Goal: Task Accomplishment & Management: Use online tool/utility

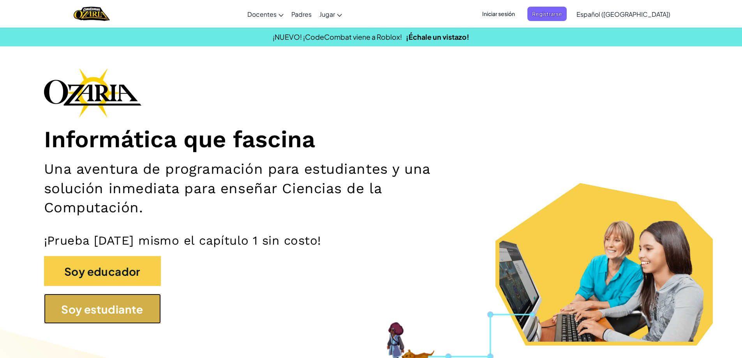
click at [102, 309] on font "Soy estudiante" at bounding box center [102, 310] width 82 height 14
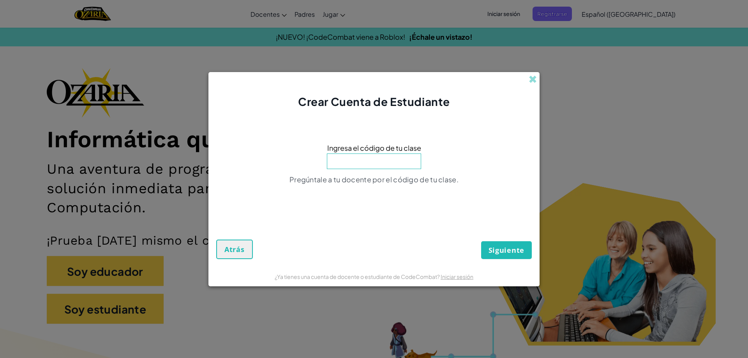
click at [369, 166] on input at bounding box center [374, 161] width 94 height 16
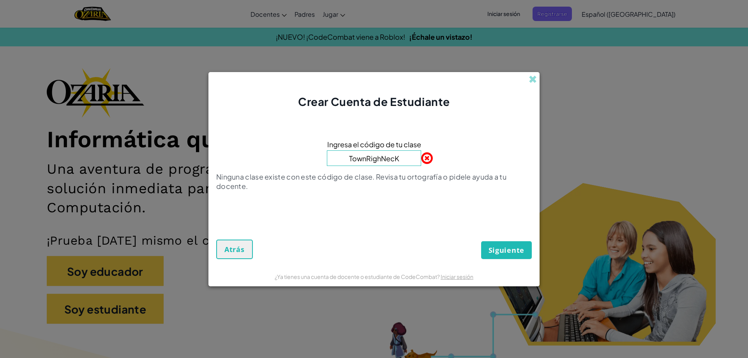
click at [481, 241] on button "Siguiente" at bounding box center [506, 250] width 51 height 18
click at [512, 248] on font "Siguiente" at bounding box center [506, 249] width 36 height 9
click at [408, 156] on input "TownRighNecK" at bounding box center [374, 158] width 94 height 16
type input "TownRighNecK"
click at [512, 248] on font "Siguiente" at bounding box center [506, 249] width 36 height 9
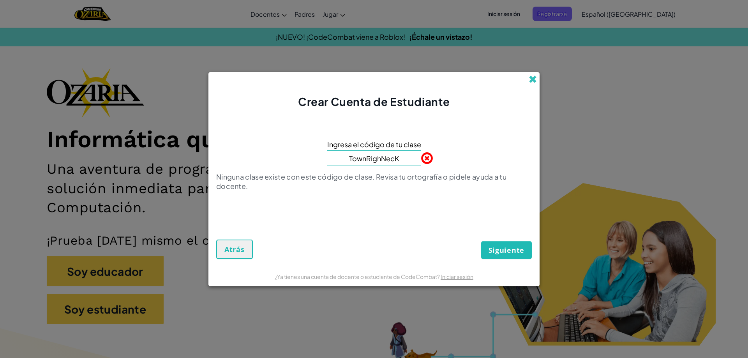
click at [531, 78] on span at bounding box center [532, 79] width 8 height 8
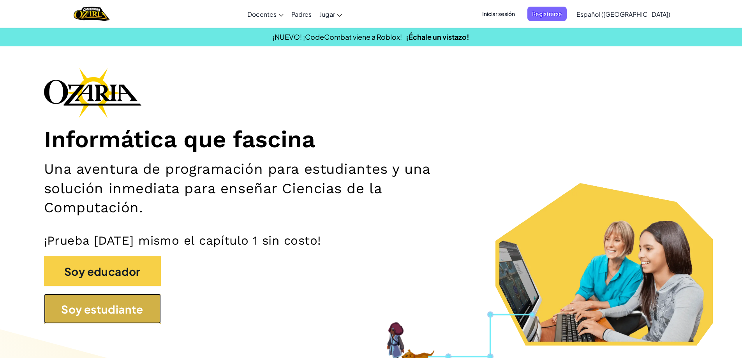
click at [59, 311] on button "Soy estudiante" at bounding box center [102, 309] width 117 height 30
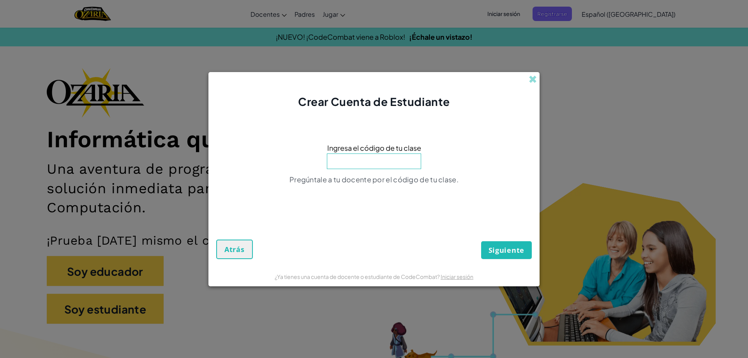
type input "t"
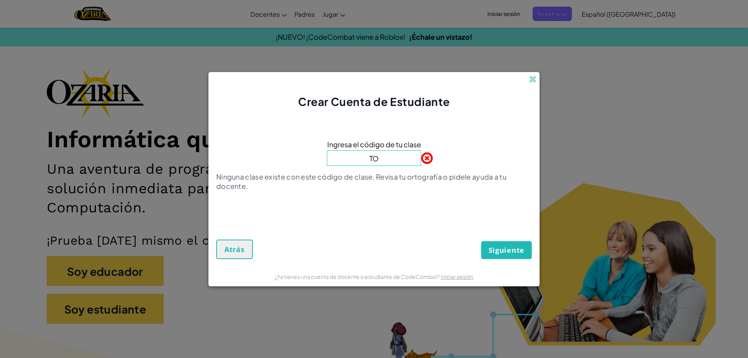
type input "T"
type input "TownRingnecK"
click at [481, 241] on button "Siguiente" at bounding box center [506, 250] width 51 height 18
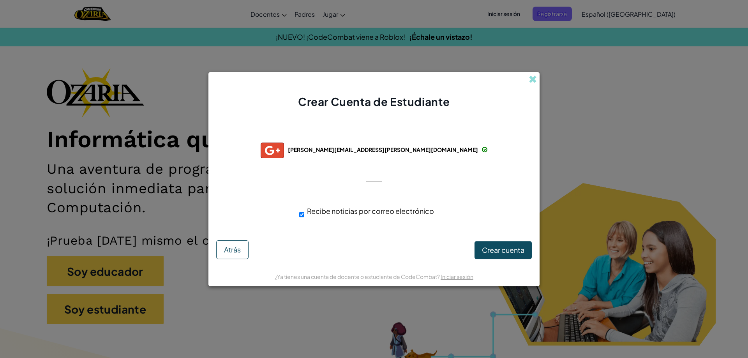
click at [375, 173] on div "Conectado exitosamente con: javier.figueroa@cjlu.beleneduca.cl javier.figueroa@…" at bounding box center [374, 177] width 312 height 121
click at [484, 251] on font "Crear cuenta" at bounding box center [503, 249] width 42 height 9
click at [508, 247] on font "Crear cuenta" at bounding box center [503, 249] width 42 height 9
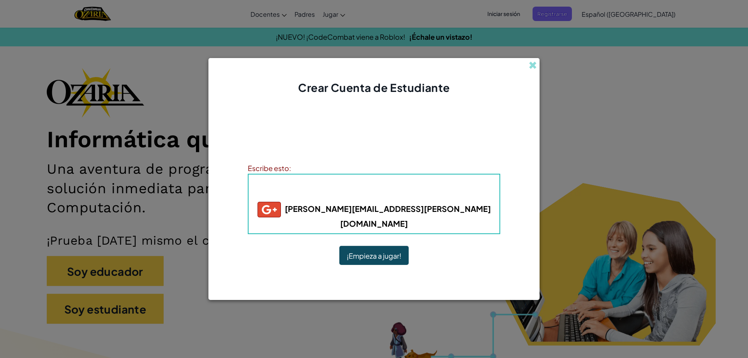
click at [351, 251] on font "¡Empieza a jugar!" at bounding box center [374, 255] width 55 height 9
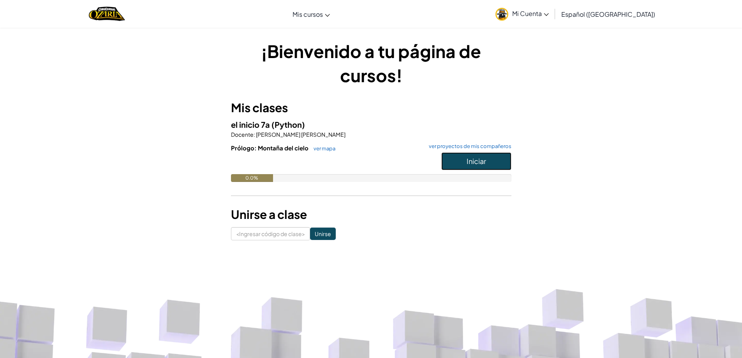
click at [464, 164] on button "Iniciar" at bounding box center [476, 161] width 70 height 18
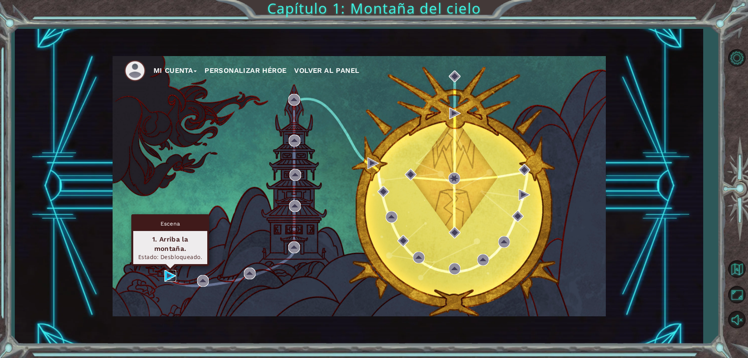
click at [171, 276] on img at bounding box center [170, 276] width 12 height 12
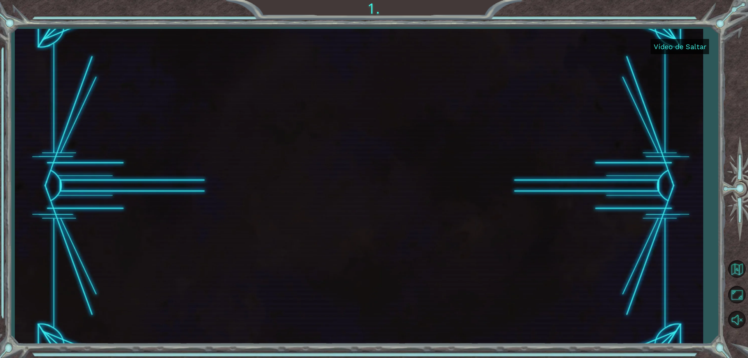
click at [668, 48] on font "Vídeo de Saltar" at bounding box center [679, 46] width 53 height 8
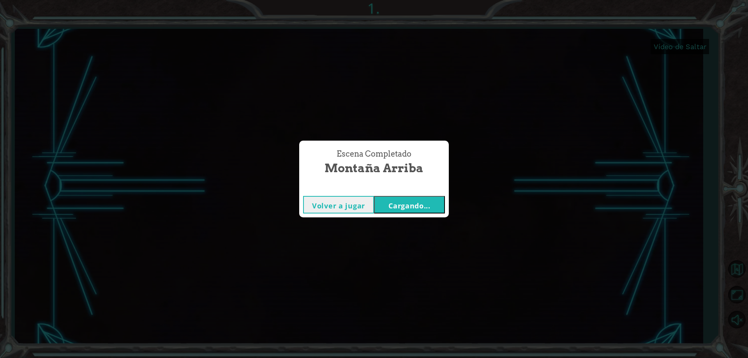
click at [401, 207] on font "Cargando..." at bounding box center [409, 205] width 42 height 9
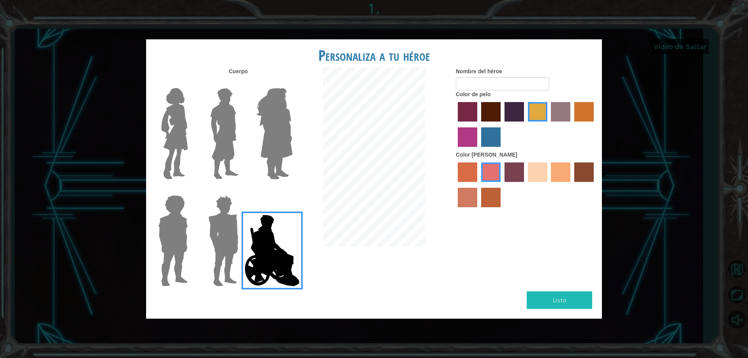
click at [219, 225] on img at bounding box center [223, 240] width 36 height 97
click at [241, 190] on input "Granate héroe" at bounding box center [241, 190] width 0 height 0
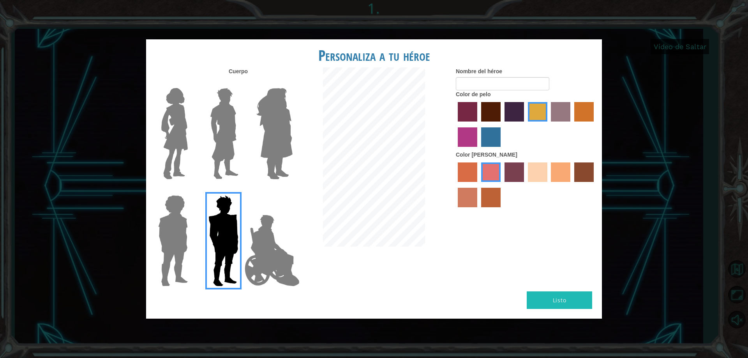
click at [254, 229] on img at bounding box center [271, 250] width 61 height 78
click at [292, 190] on input "El héroe Jamie" at bounding box center [292, 190] width 0 height 0
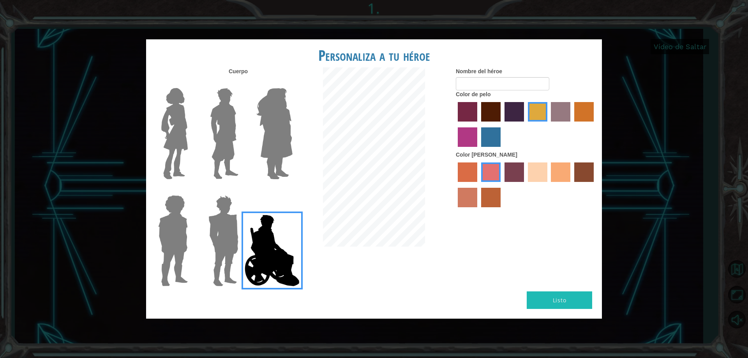
click at [174, 133] on img at bounding box center [174, 133] width 33 height 97
click at [191, 83] on input "Héroe Connie" at bounding box center [191, 83] width 0 height 0
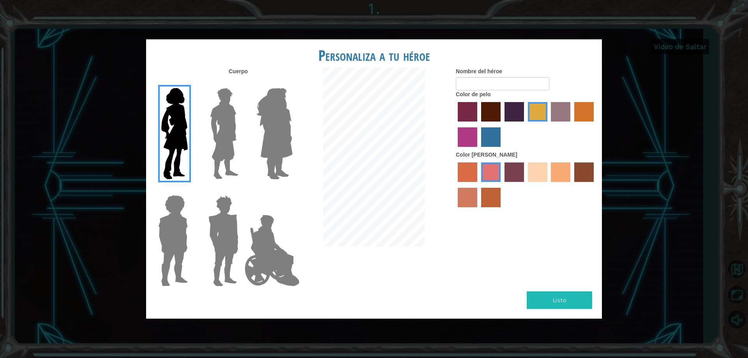
click at [200, 125] on div at bounding box center [222, 130] width 51 height 107
click at [284, 129] on img at bounding box center [274, 133] width 42 height 97
click at [292, 83] on input "Héroe Amatista" at bounding box center [292, 83] width 0 height 0
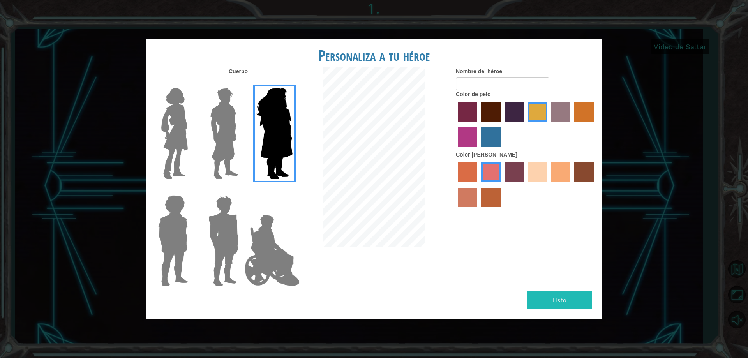
click at [268, 237] on img at bounding box center [271, 250] width 61 height 78
click at [292, 190] on input "El héroe Jamie" at bounding box center [292, 190] width 0 height 0
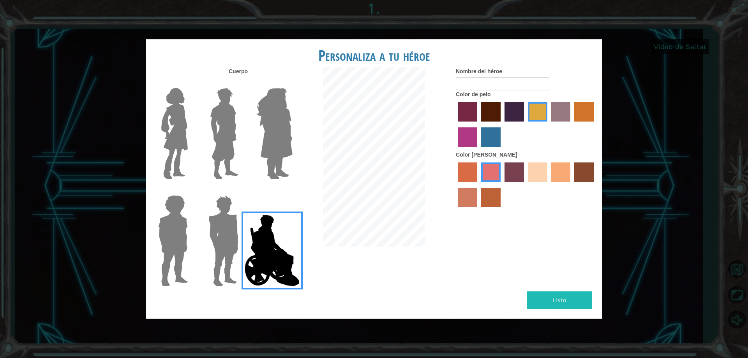
click at [495, 111] on label "color de pelo granate" at bounding box center [490, 111] width 19 height 19
click at [478, 124] on input "color de pelo granate" at bounding box center [478, 124] width 0 height 0
click at [512, 113] on label "color de pelo morado intenso" at bounding box center [513, 111] width 19 height 19
click at [502, 124] on input "color de pelo morado intenso" at bounding box center [502, 124] width 0 height 0
click at [493, 106] on label "color de pelo granate" at bounding box center [490, 111] width 19 height 19
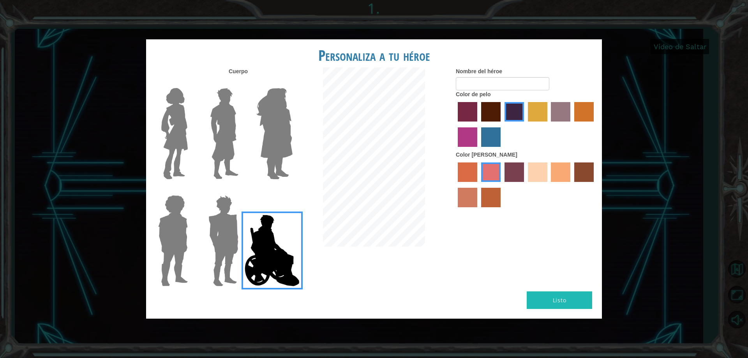
click at [478, 124] on input "color de pelo granate" at bounding box center [478, 124] width 0 height 0
click at [579, 172] on label "color de piel karma" at bounding box center [583, 171] width 19 height 19
click at [571, 185] on input "color de piel karma" at bounding box center [571, 185] width 0 height 0
click at [543, 171] on label "color de piel de playa de arena" at bounding box center [537, 171] width 19 height 19
click at [525, 185] on input "color de piel de playa de arena" at bounding box center [525, 185] width 0 height 0
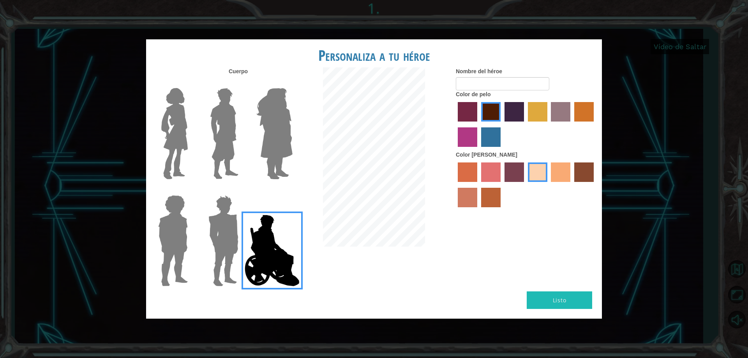
click at [557, 172] on label "color de piel de tacao" at bounding box center [560, 171] width 19 height 19
click at [548, 185] on input "color de piel de tacao" at bounding box center [548, 185] width 0 height 0
click at [563, 297] on font "Listo" at bounding box center [560, 299] width 14 height 7
type input "a"
click at [550, 297] on button "Listo" at bounding box center [559, 300] width 65 height 18
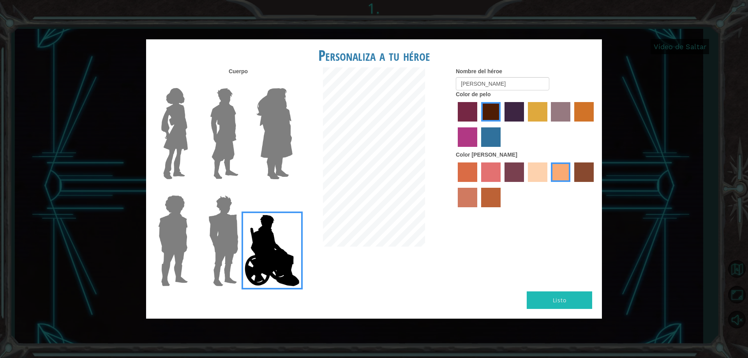
click at [463, 108] on label "color de pelo pimentón" at bounding box center [467, 111] width 19 height 19
click at [455, 124] on input "color de pelo pimentón" at bounding box center [455, 124] width 0 height 0
click at [498, 112] on label "color de pelo granate" at bounding box center [490, 111] width 19 height 19
click at [478, 124] on input "color de pelo granate" at bounding box center [478, 124] width 0 height 0
click at [482, 82] on input "[PERSON_NAME]" at bounding box center [502, 83] width 93 height 13
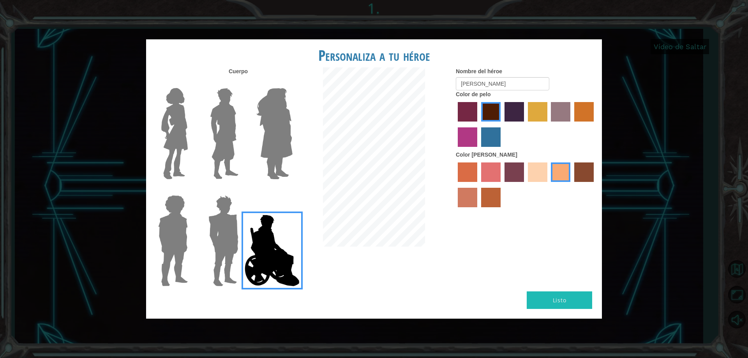
click at [559, 172] on label "color de piel de tacao" at bounding box center [560, 171] width 19 height 19
click at [548, 185] on input "color de piel de tacao" at bounding box center [548, 185] width 0 height 0
click at [559, 172] on label "color de piel de tacao" at bounding box center [560, 171] width 19 height 19
click at [548, 185] on input "color de piel de tacao" at bounding box center [548, 185] width 0 height 0
click at [559, 172] on label "color de piel de tacao" at bounding box center [560, 171] width 19 height 19
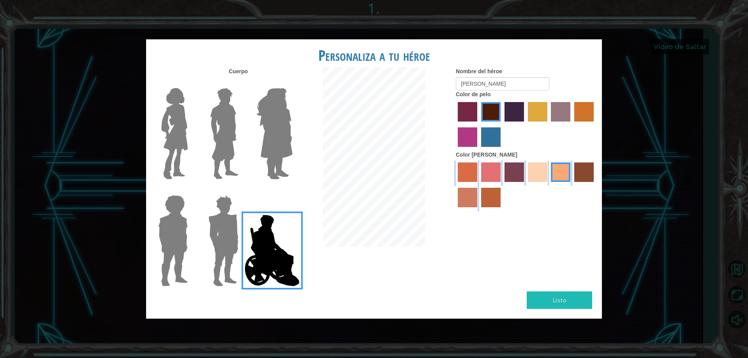
click at [548, 185] on input "color de piel de tacao" at bounding box center [548, 185] width 0 height 0
click at [558, 230] on div "Cuerpo Nombre del héroe [PERSON_NAME] Color de pelo Color [PERSON_NAME]" at bounding box center [374, 179] width 456 height 224
click at [483, 85] on input "[PERSON_NAME]" at bounding box center [502, 83] width 93 height 13
type input "j"
click at [218, 241] on img at bounding box center [223, 240] width 36 height 97
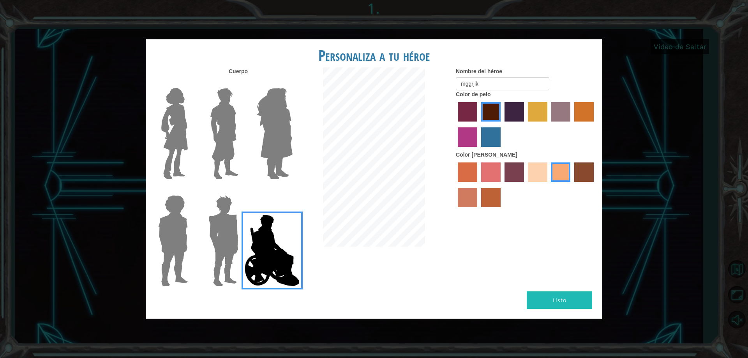
click at [241, 190] on input "Granate héroe" at bounding box center [241, 190] width 0 height 0
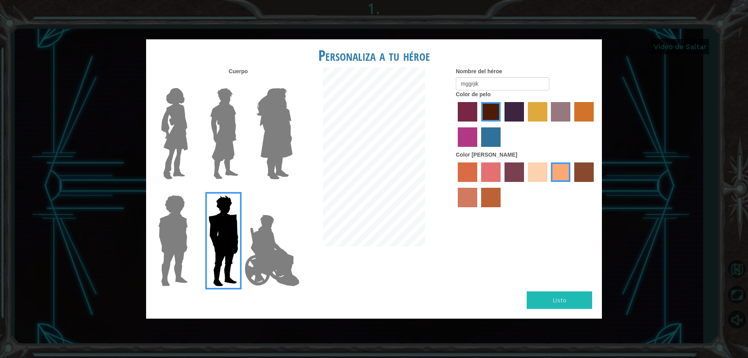
click at [268, 264] on img at bounding box center [271, 250] width 61 height 78
click at [292, 190] on input "El héroe Jamie" at bounding box center [292, 190] width 0 height 0
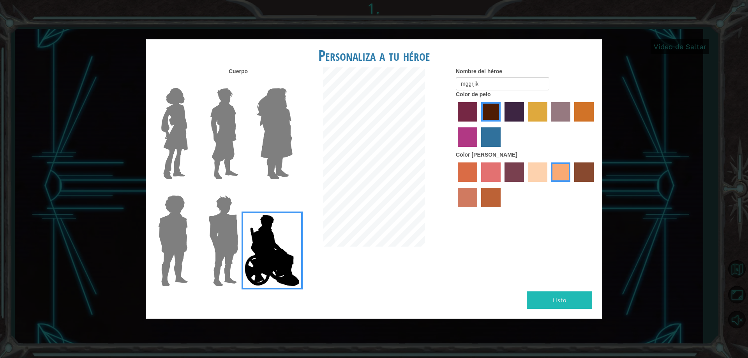
click at [429, 106] on div at bounding box center [374, 157] width 152 height 181
click at [436, 104] on div at bounding box center [374, 157] width 152 height 181
drag, startPoint x: 429, startPoint y: 93, endPoint x: 545, endPoint y: 67, distance: 119.0
click at [458, 71] on div "Cuerpo Nombre del héroe mggrjik Color de pelo Color [PERSON_NAME]" at bounding box center [374, 179] width 456 height 224
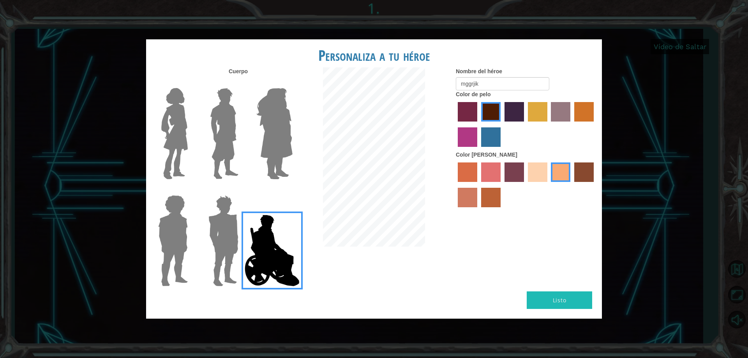
click at [509, 68] on form "Nombre del héroe mggrjik" at bounding box center [526, 78] width 140 height 23
click at [493, 83] on input "mggrjik" at bounding box center [502, 83] width 93 height 13
type input "m"
type input "p"
type input "[PERSON_NAME]"
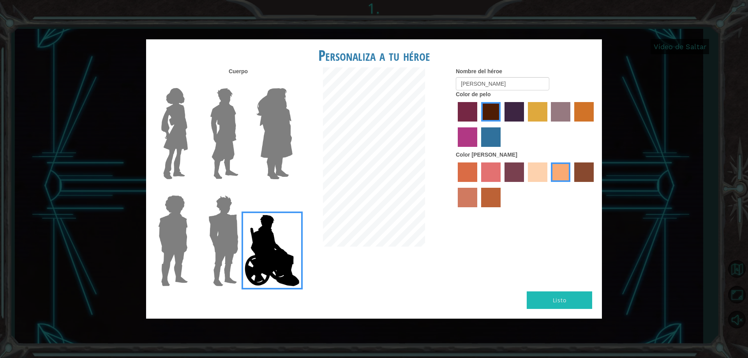
click at [536, 290] on div "Personaliza a tu héroe [PERSON_NAME] Nombre del héroe [PERSON_NAME] Color de pe…" at bounding box center [374, 178] width 456 height 279
click at [536, 292] on div "Personaliza a tu héroe [PERSON_NAME] Nombre del héroe [PERSON_NAME] Color de pe…" at bounding box center [374, 178] width 456 height 279
click at [637, 211] on div "Personaliza a tu héroe [PERSON_NAME] Nombre del héroe [PERSON_NAME] Color de pe…" at bounding box center [374, 179] width 748 height 358
click at [637, 210] on div "Personaliza a tu héroe [PERSON_NAME] Nombre del héroe [PERSON_NAME] Color de pe…" at bounding box center [374, 179] width 748 height 358
drag, startPoint x: 637, startPoint y: 210, endPoint x: 306, endPoint y: 22, distance: 380.4
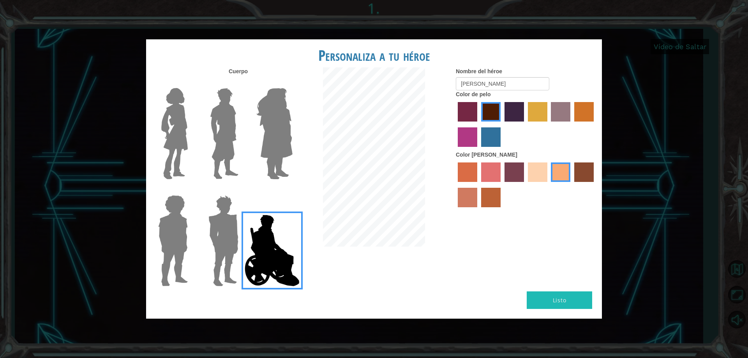
click at [307, 22] on div "Personaliza a tu héroe [PERSON_NAME] Nombre del héroe [PERSON_NAME] Color de pe…" at bounding box center [374, 179] width 748 height 358
